Goal: Information Seeking & Learning: Learn about a topic

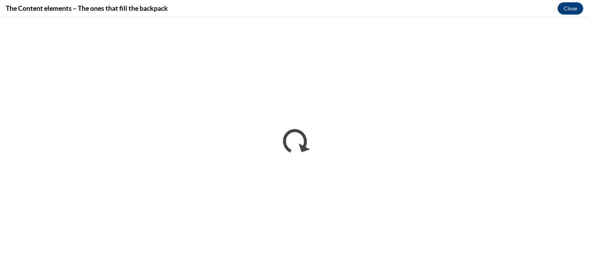
scroll to position [491, 0]
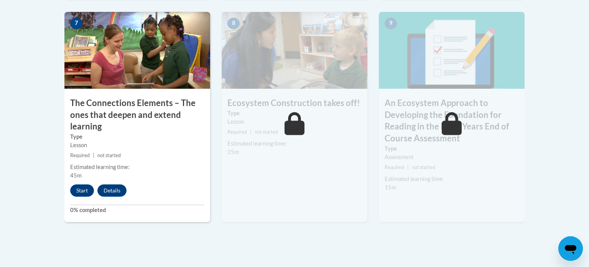
scroll to position [691, 0]
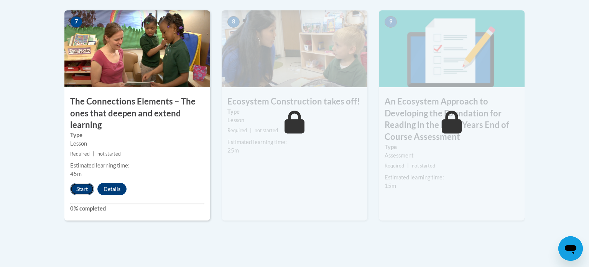
click at [86, 188] on button "Start" at bounding box center [82, 189] width 24 height 12
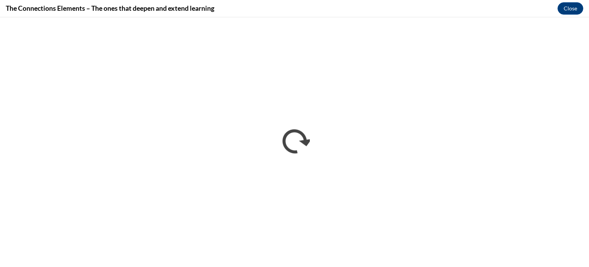
scroll to position [0, 0]
